Goal: Entertainment & Leisure: Browse casually

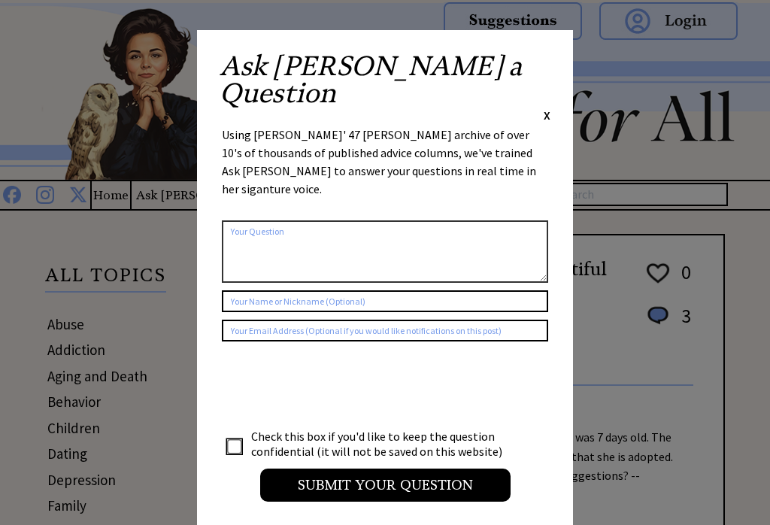
click at [533, 58] on div "Ask Ann a Question X" at bounding box center [384, 88] width 331 height 71
click at [545, 107] on span "X" at bounding box center [546, 114] width 7 height 15
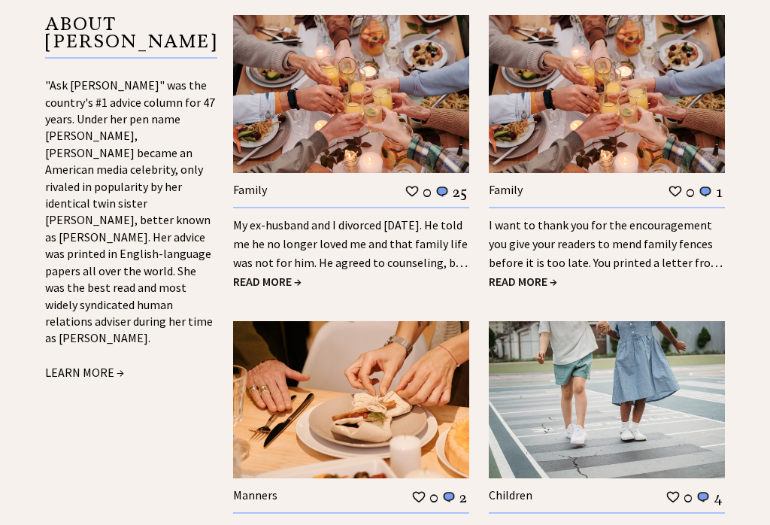
scroll to position [1582, 0]
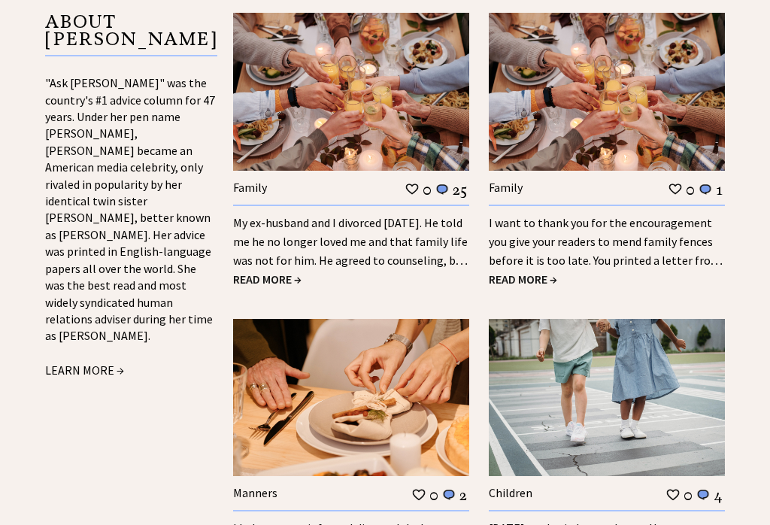
click at [274, 272] on span "READ MORE →" at bounding box center [267, 279] width 68 height 15
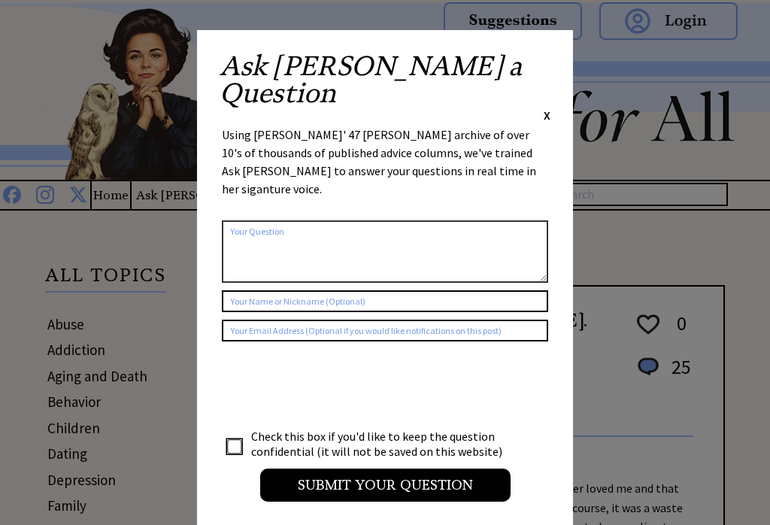
click at [537, 56] on div "Ask Ann a Question X" at bounding box center [384, 88] width 331 height 71
click at [537, 63] on div "Ask Ann a Question X" at bounding box center [384, 88] width 331 height 71
click at [548, 107] on span "X" at bounding box center [546, 114] width 7 height 15
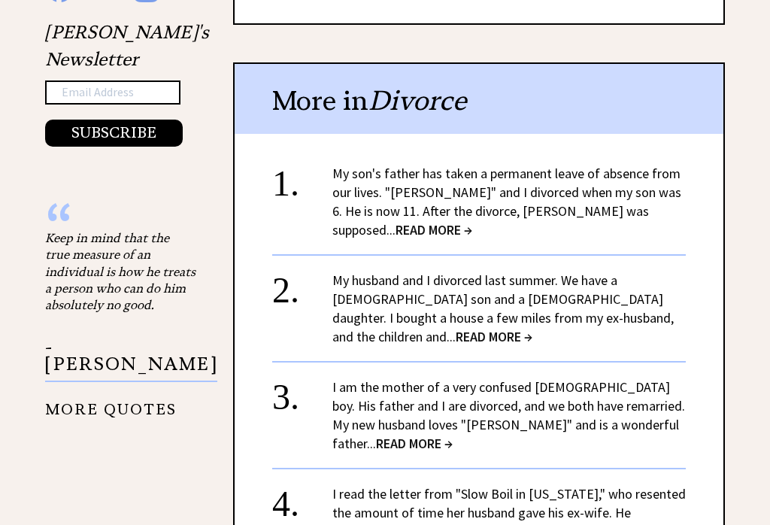
scroll to position [1696, 0]
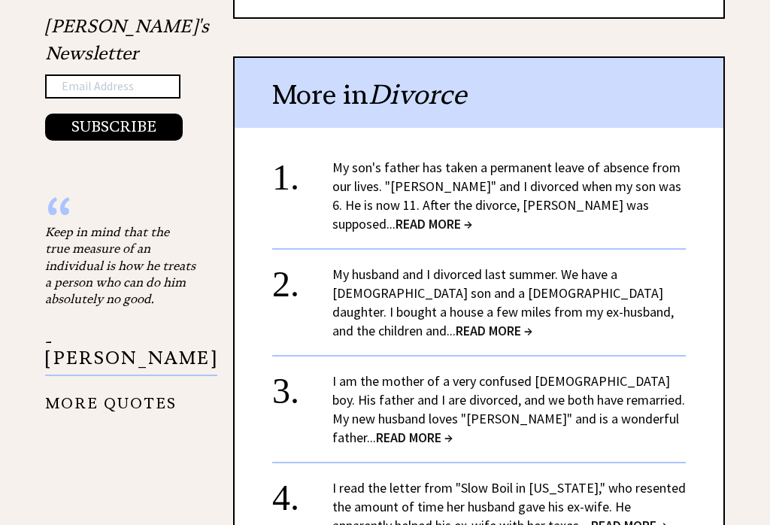
click at [472, 216] on span "READ MORE →" at bounding box center [433, 224] width 77 height 17
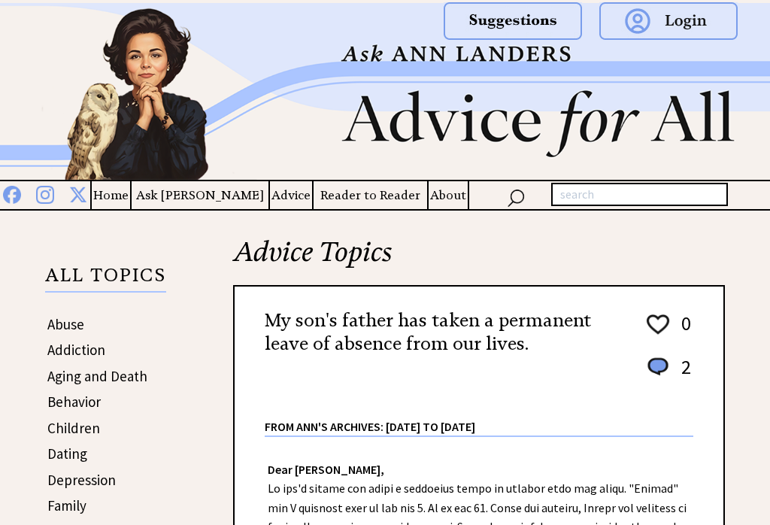
click at [652, 138] on img at bounding box center [385, 91] width 770 height 177
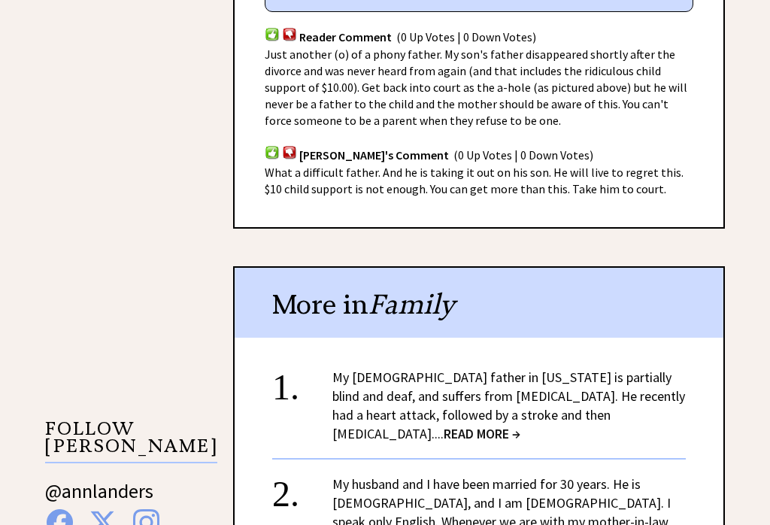
scroll to position [1158, 0]
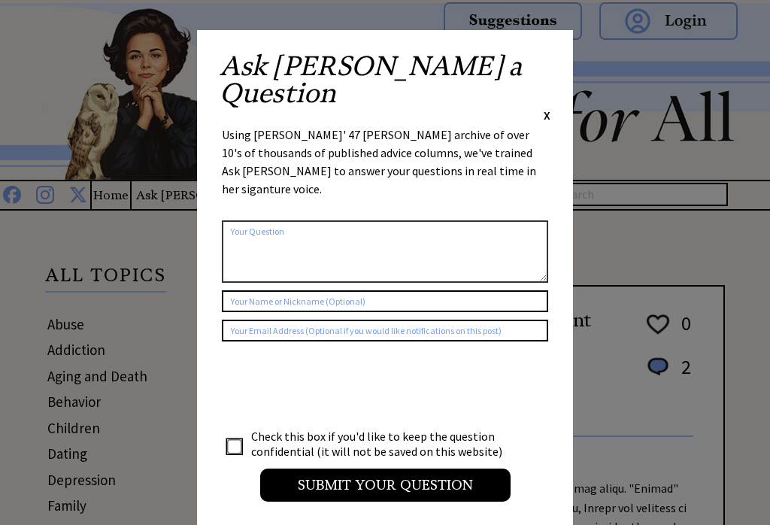
click at [561, 56] on div "Ask [PERSON_NAME] a Question X Using [PERSON_NAME]' 47 [PERSON_NAME] archive of…" at bounding box center [385, 284] width 376 height 508
click at [549, 107] on span "X" at bounding box center [546, 114] width 7 height 15
